Goal: Check status: Check status

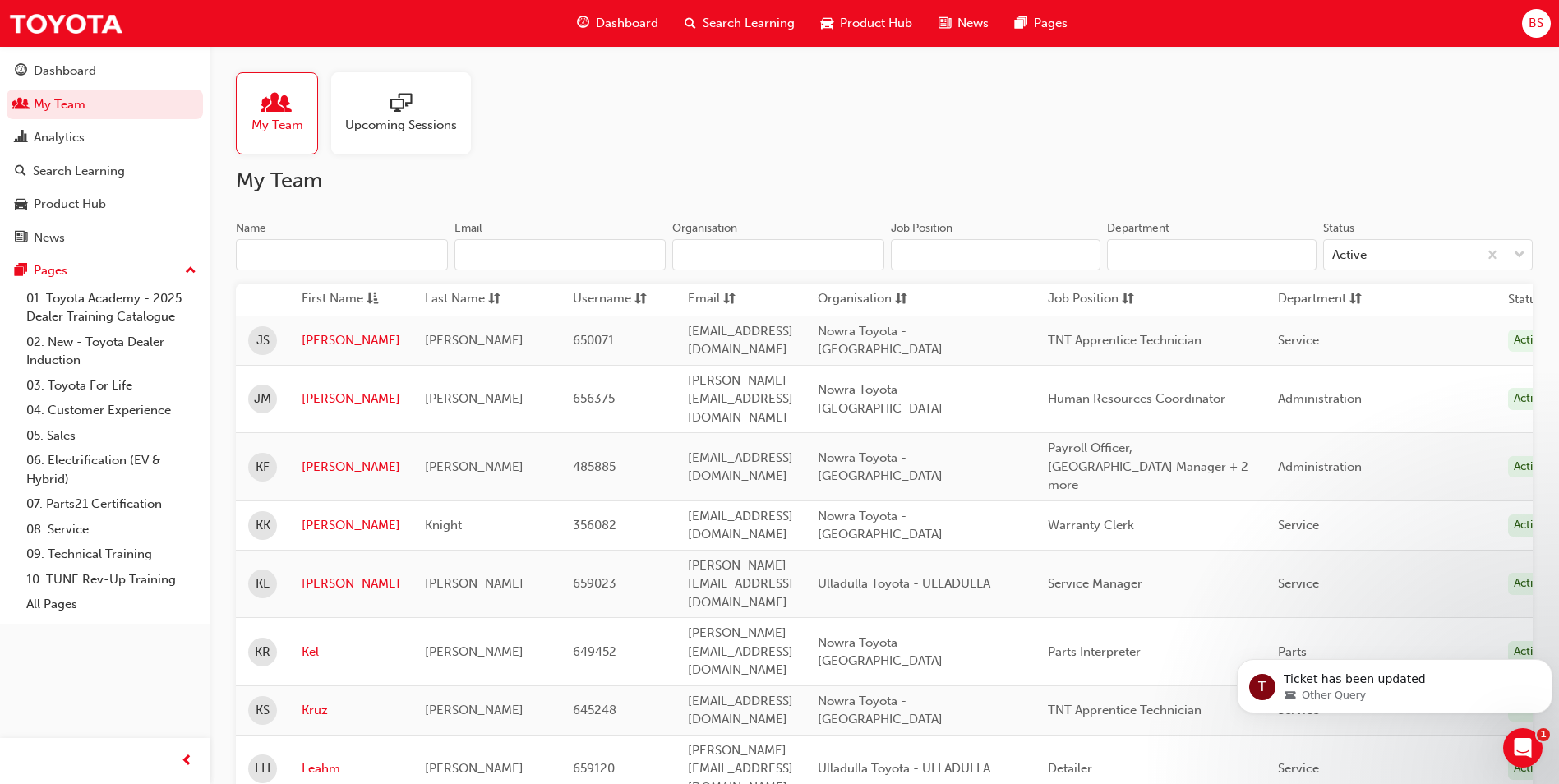
click at [284, 133] on span "My Team" at bounding box center [277, 125] width 52 height 19
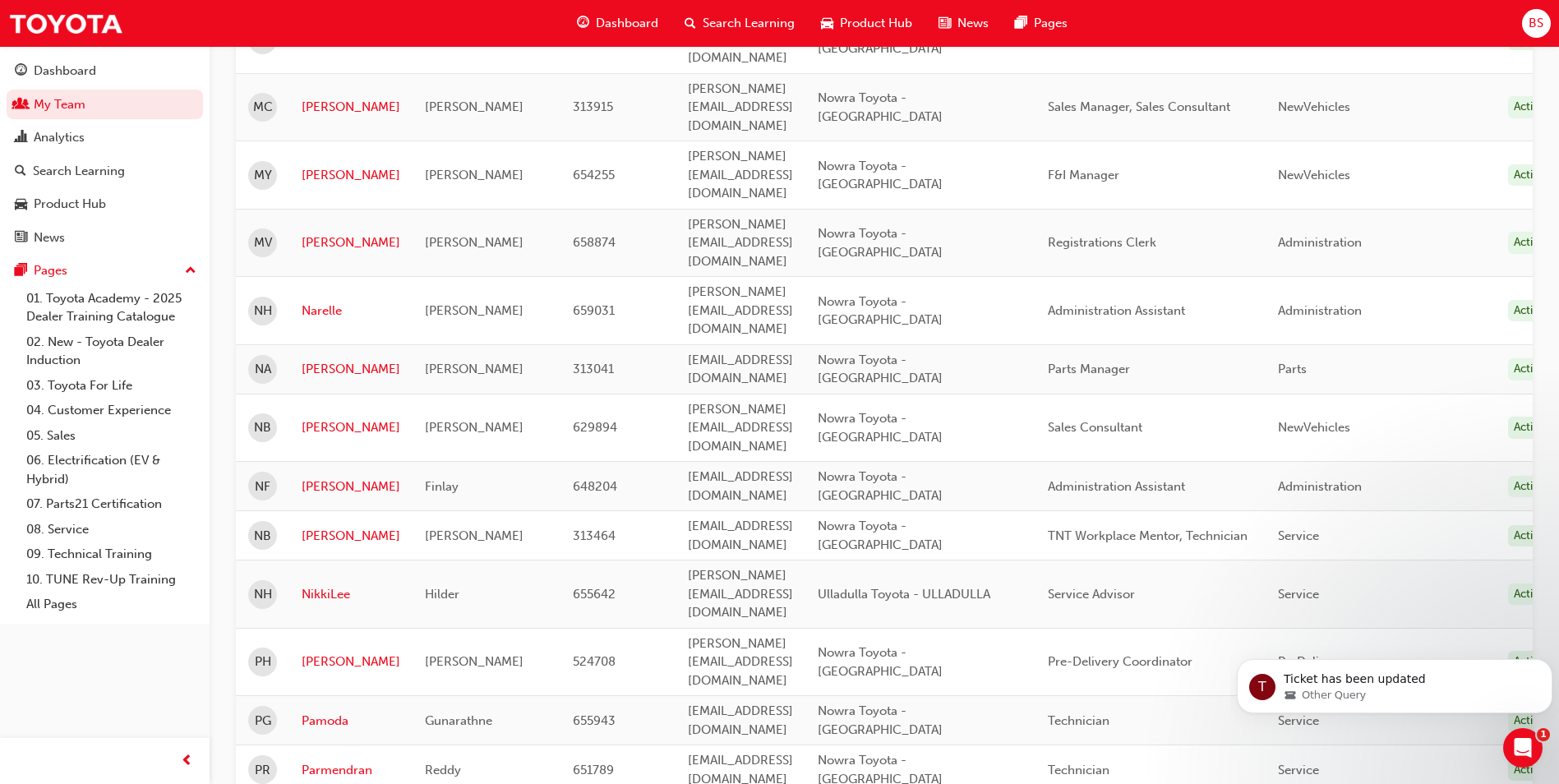
scroll to position [1716, 0]
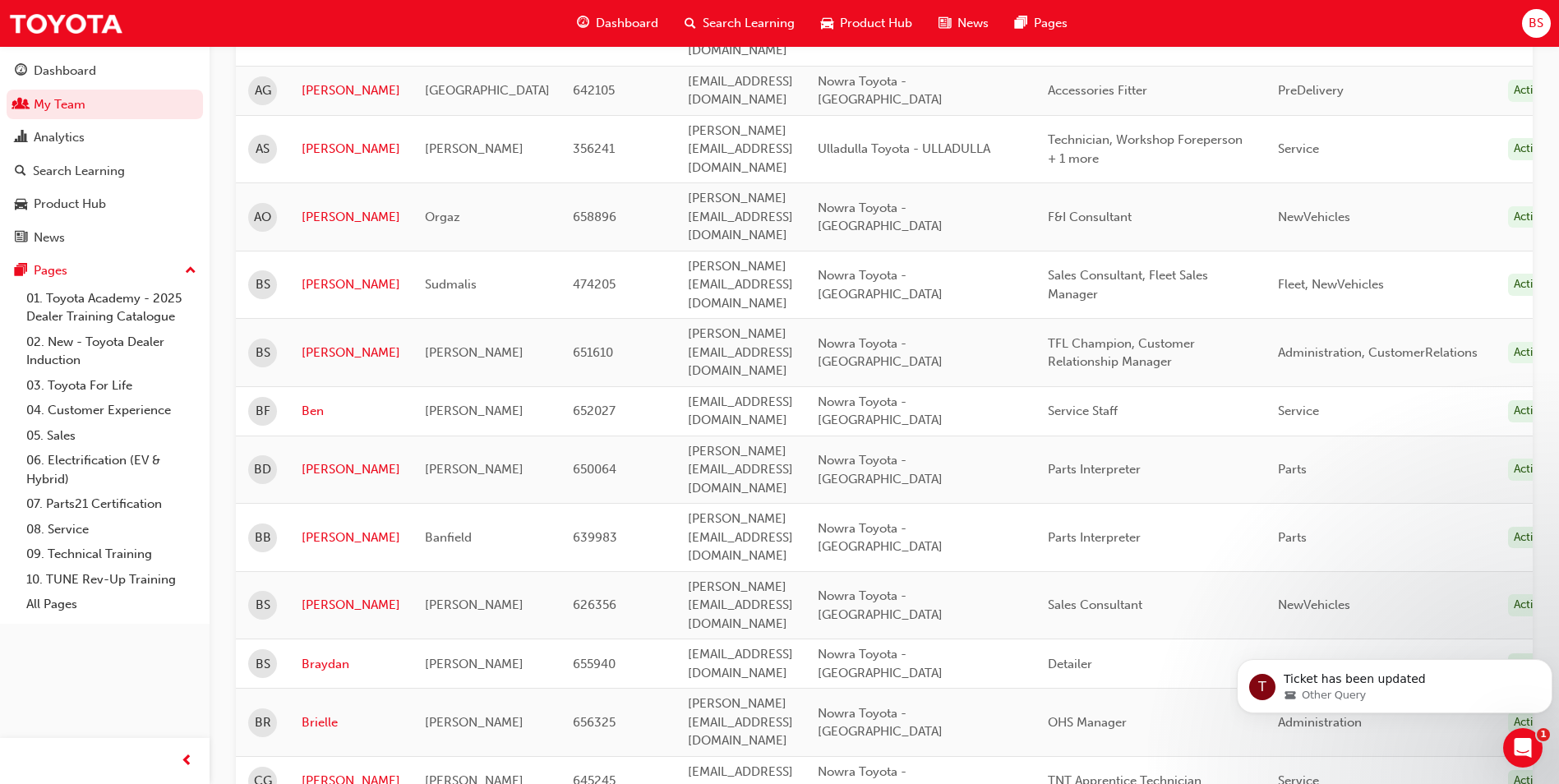
scroll to position [155, 0]
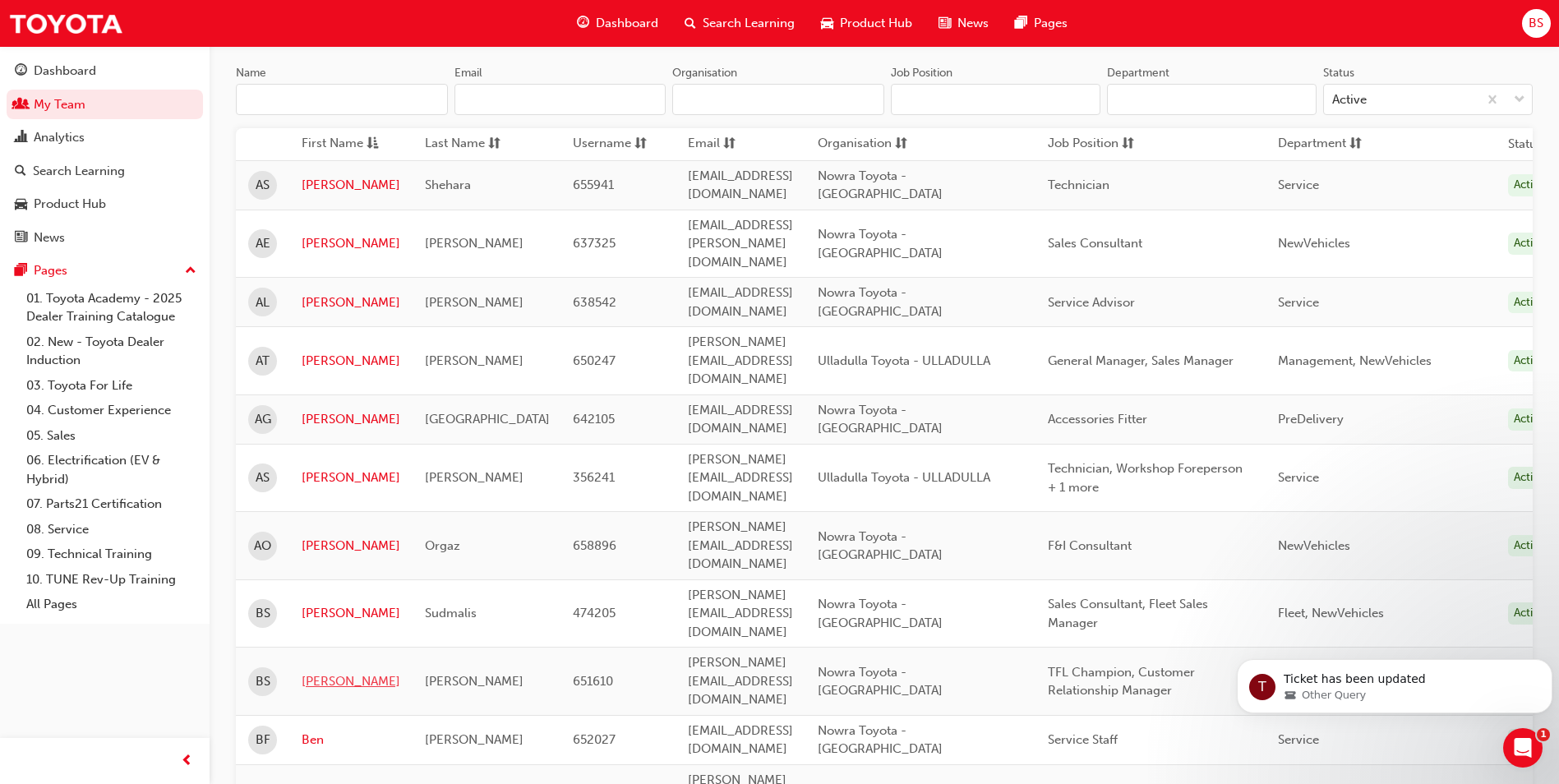
click at [332, 672] on link "[PERSON_NAME]" at bounding box center [350, 682] width 99 height 19
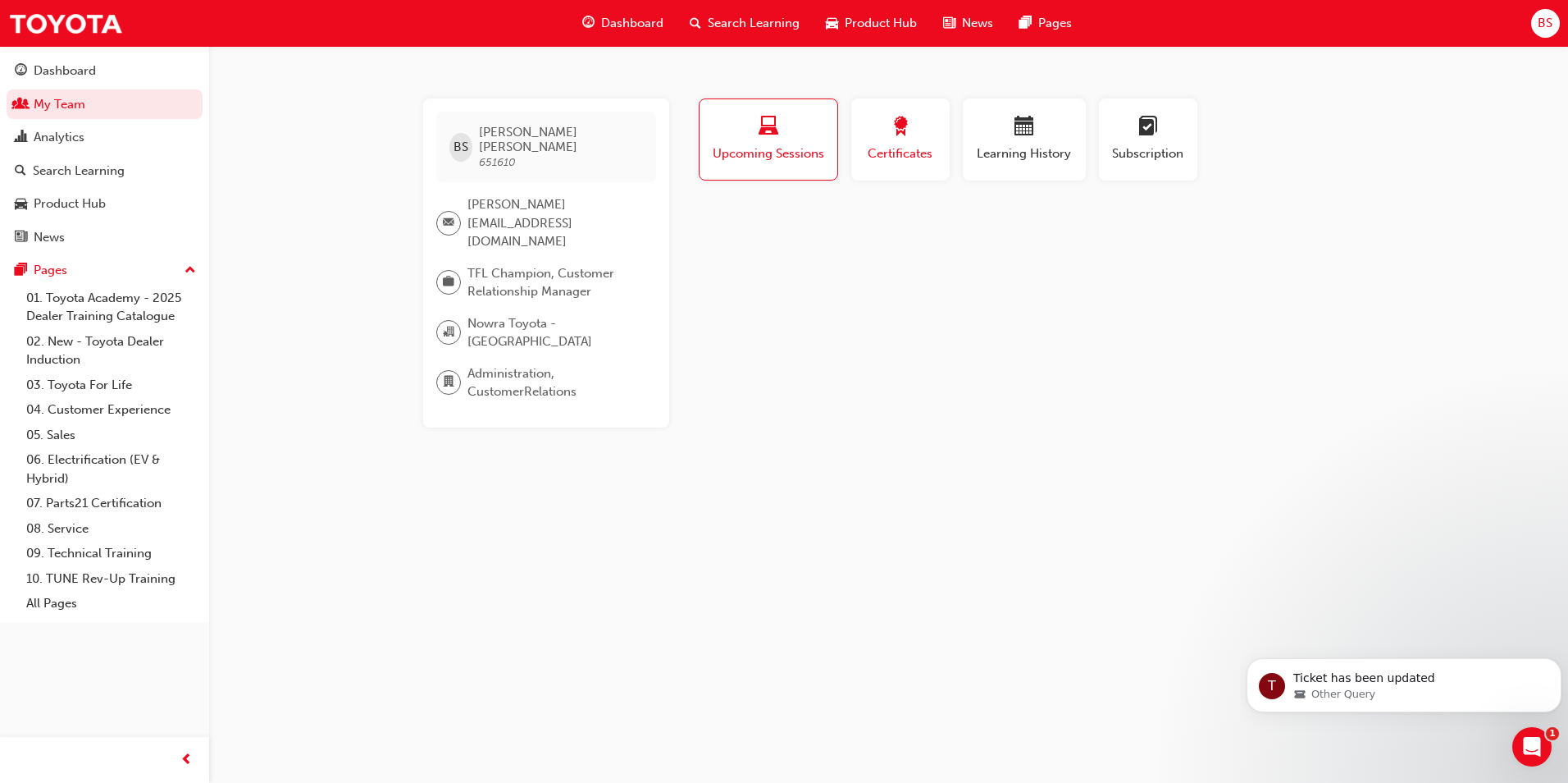
click at [916, 149] on span "Certificates" at bounding box center [900, 154] width 74 height 19
click at [1029, 138] on span "calendar-icon" at bounding box center [1023, 128] width 20 height 23
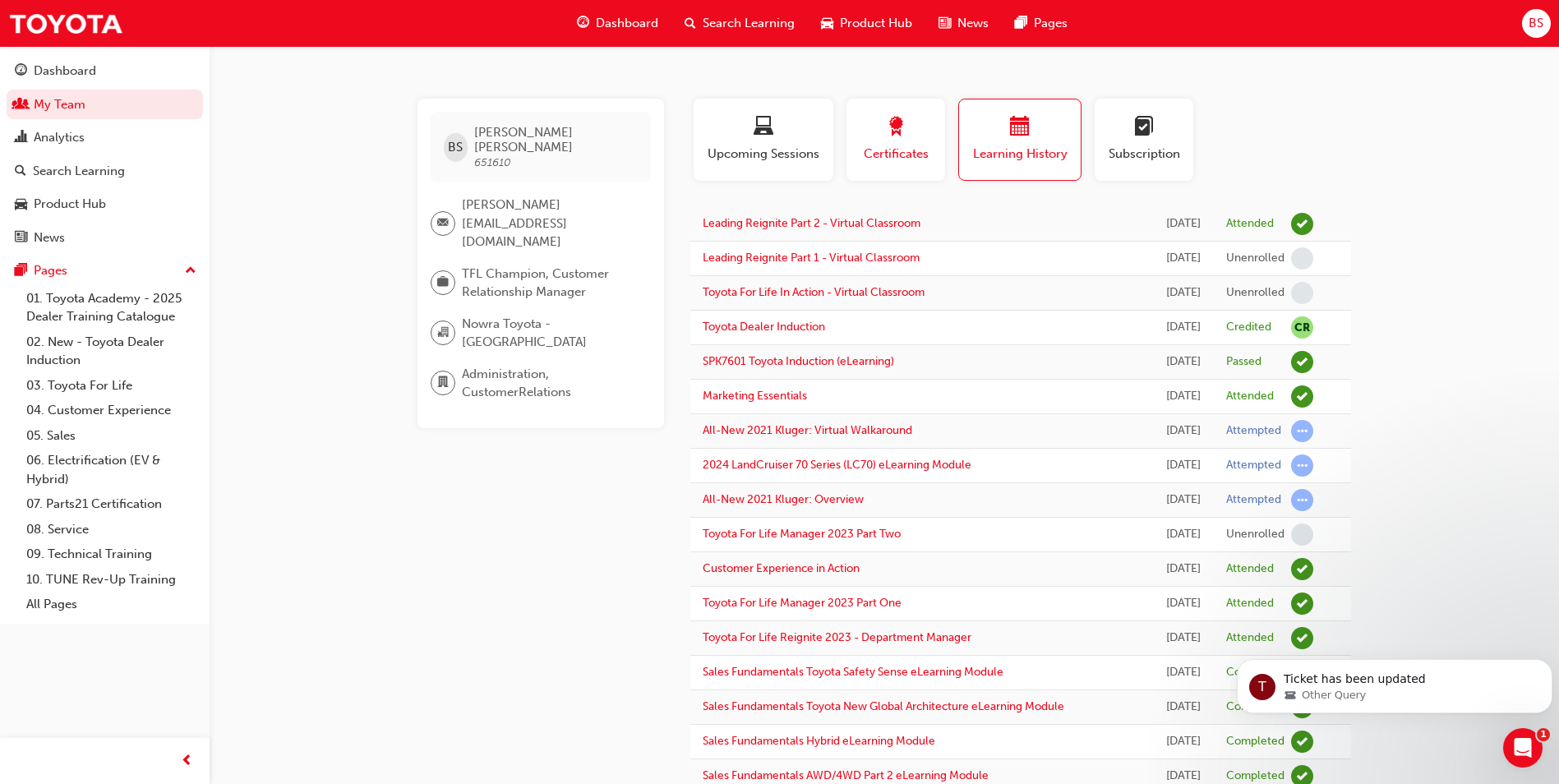
click at [888, 120] on span "award-icon" at bounding box center [895, 128] width 20 height 23
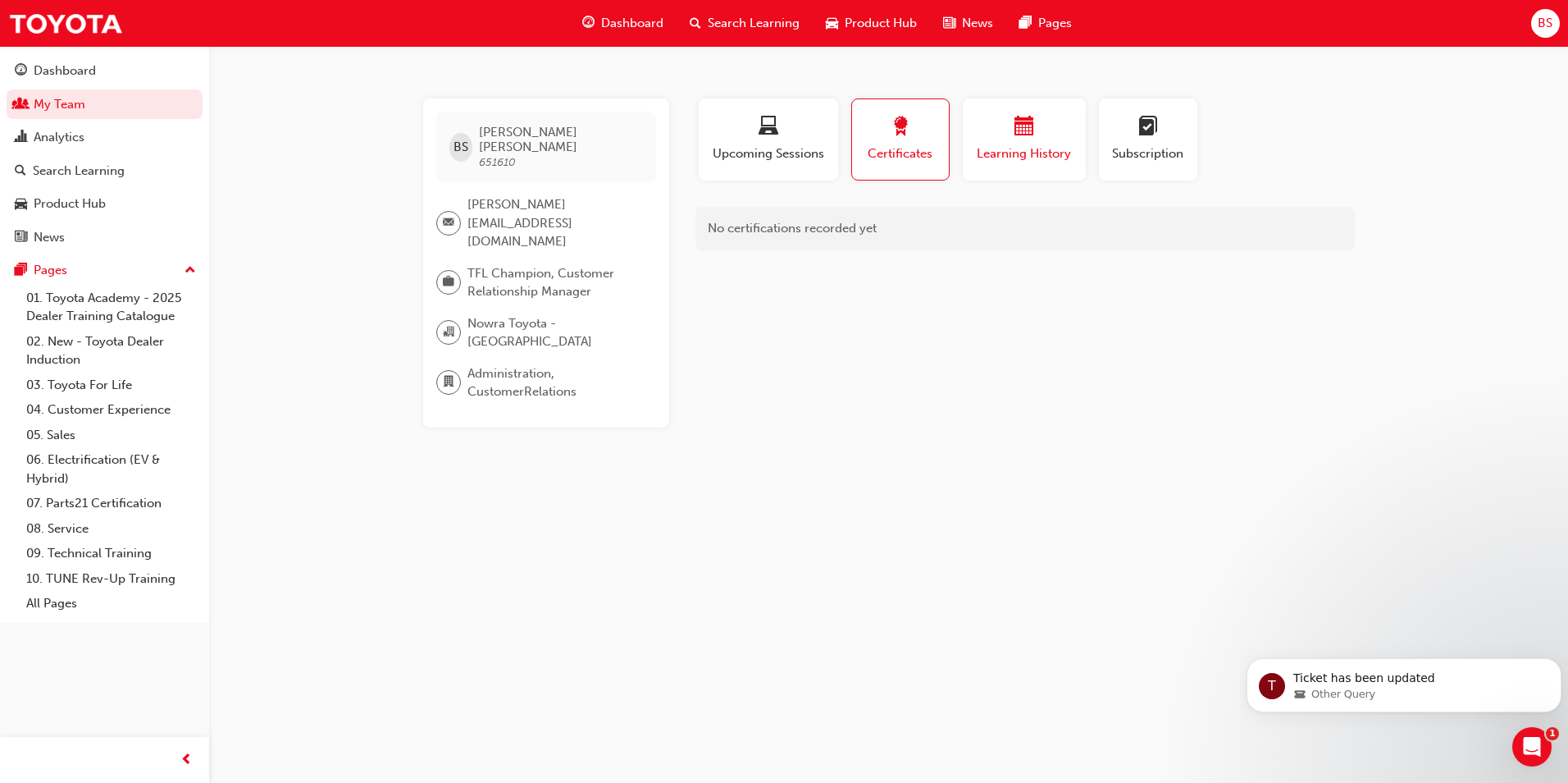
click at [1003, 131] on div "button" at bounding box center [1023, 128] width 98 height 25
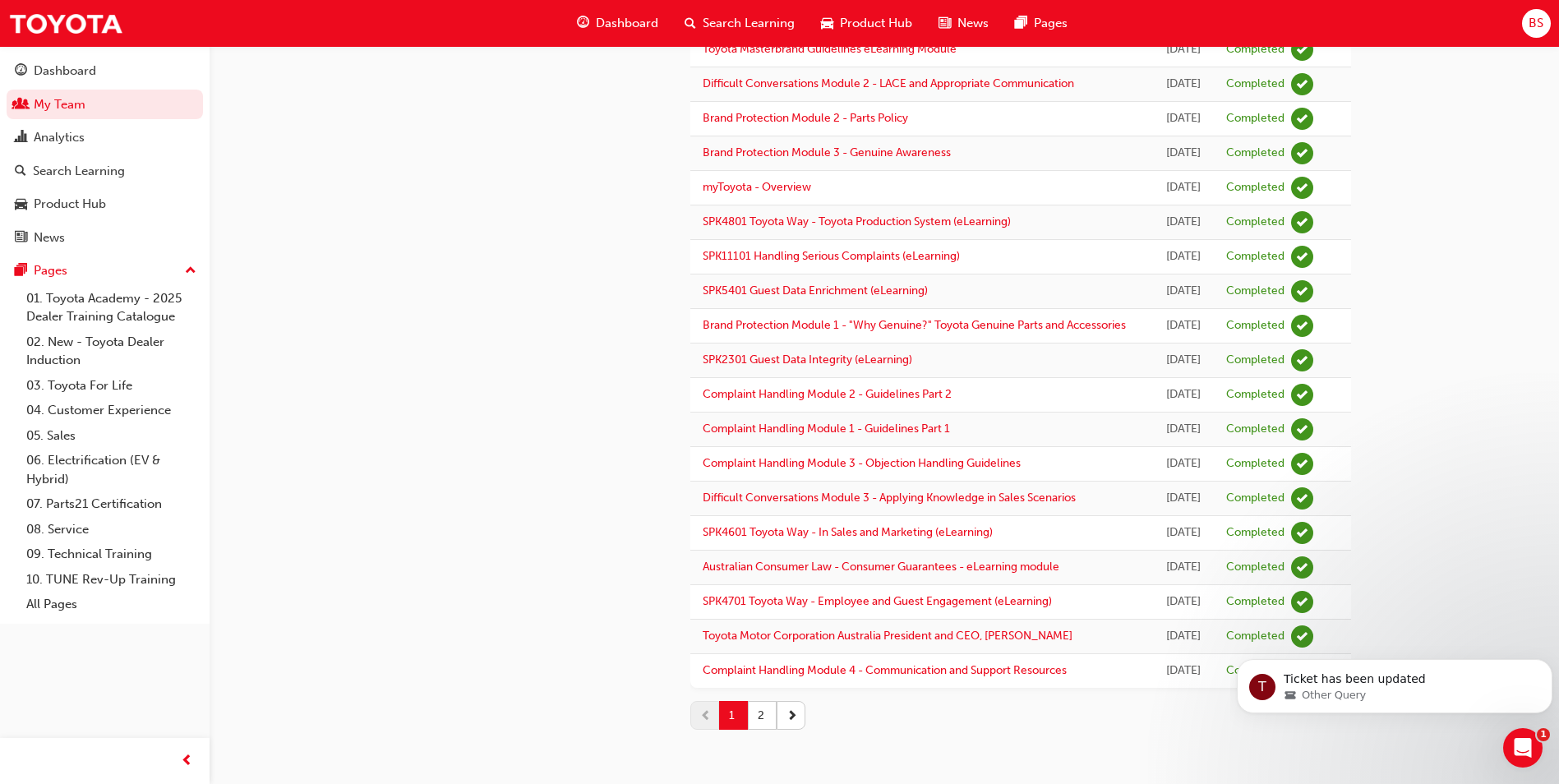
scroll to position [1628, 0]
click at [766, 724] on button "2" at bounding box center [762, 715] width 29 height 29
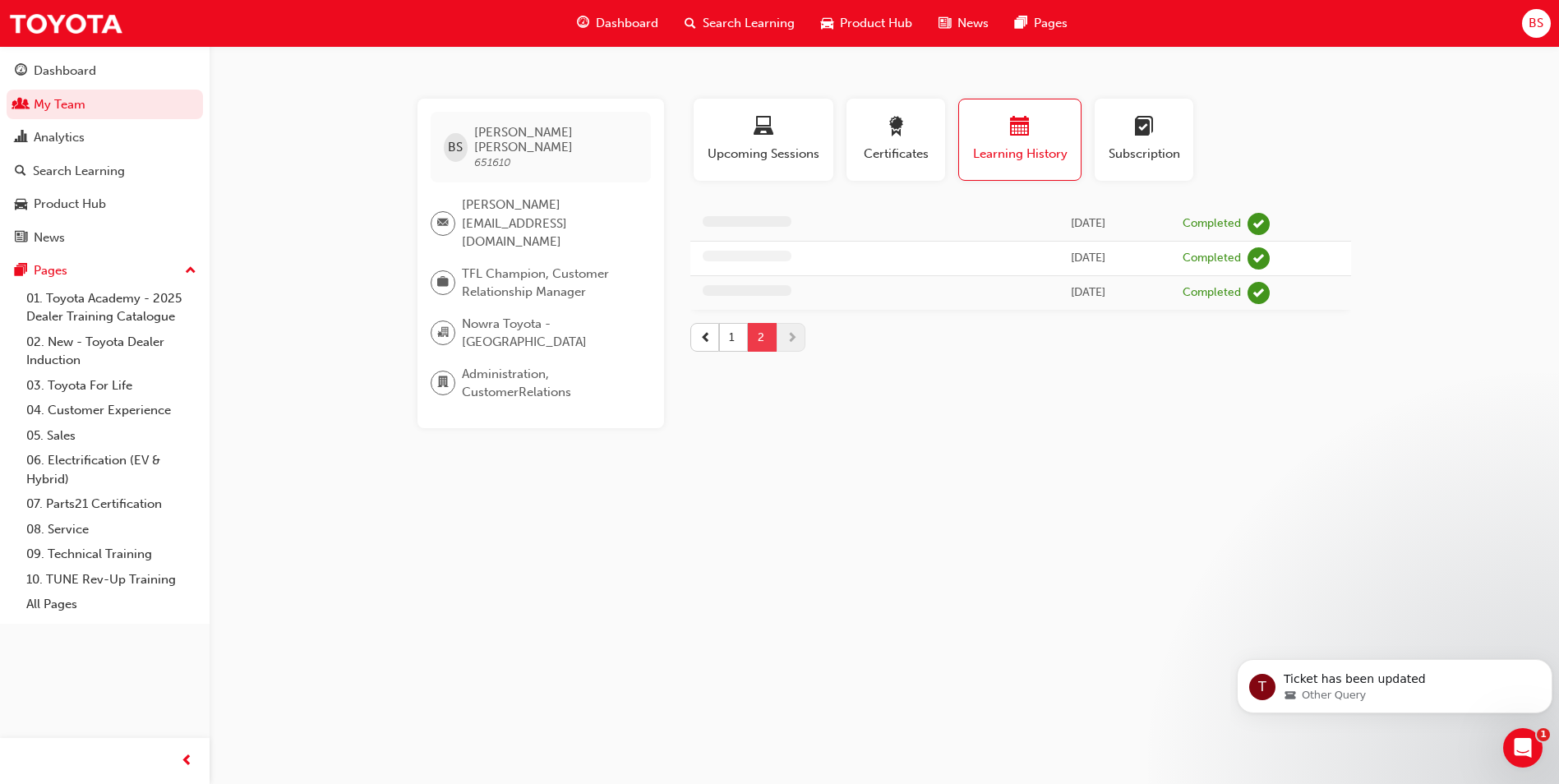
scroll to position [0, 0]
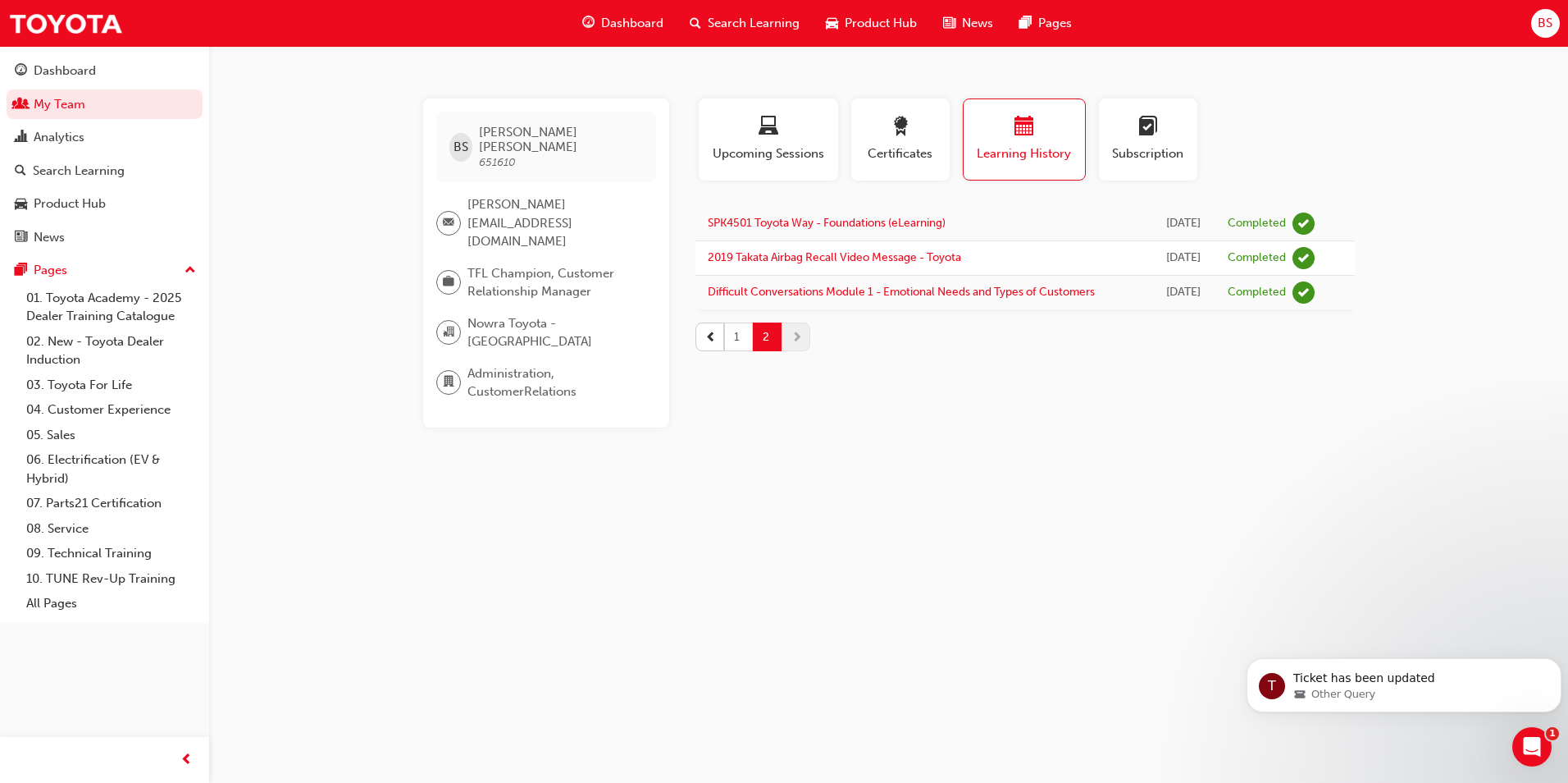
click at [738, 352] on button "1" at bounding box center [739, 337] width 29 height 29
